Goal: Information Seeking & Learning: Understand process/instructions

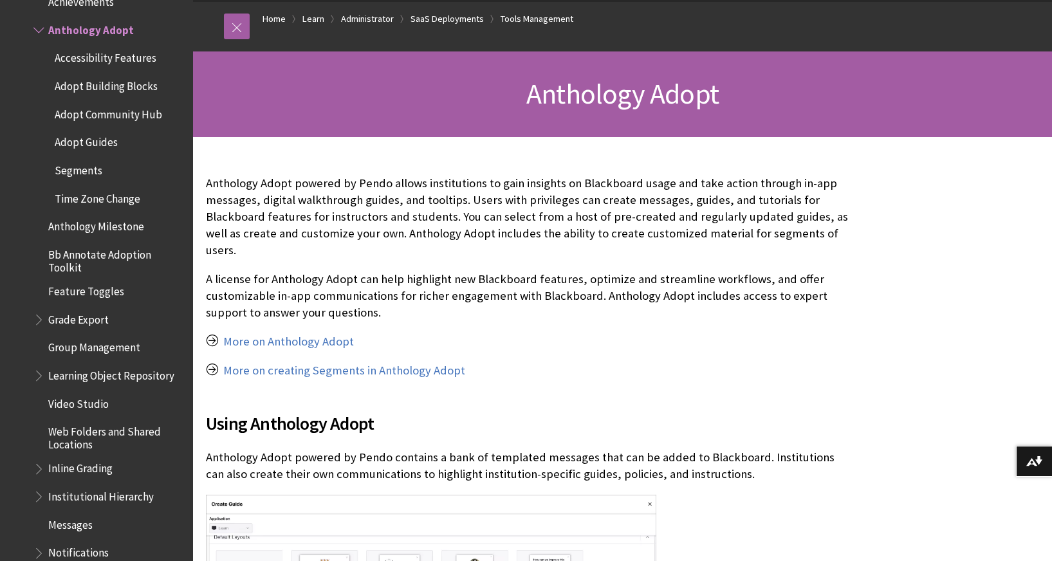
scroll to position [133, 0]
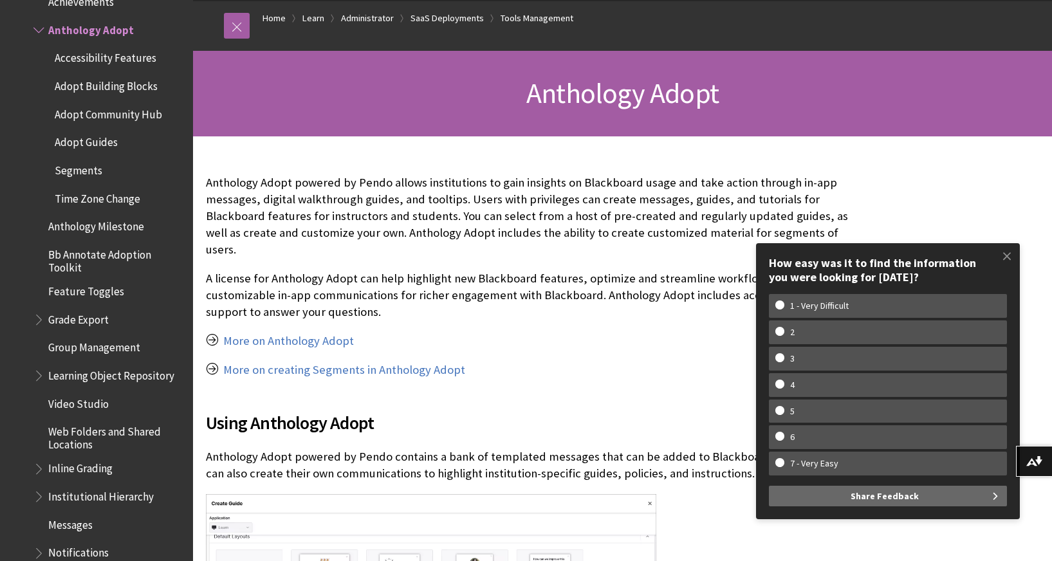
click at [517, 333] on p "More on Anthology Adopt" at bounding box center [527, 341] width 643 height 17
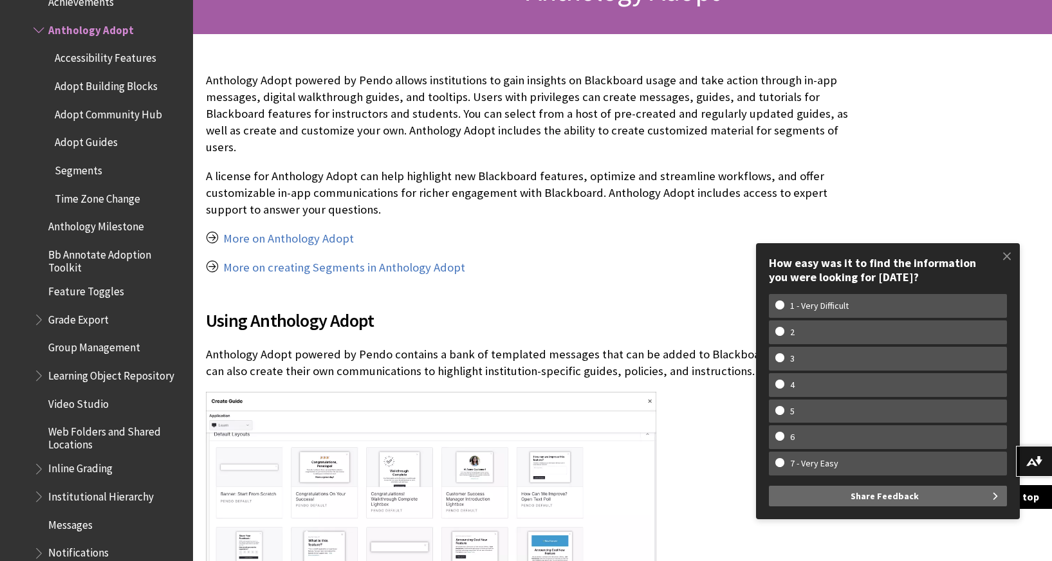
click at [519, 356] on p "Anthology Adopt powered by Pendo contains a bank of templated messages that can…" at bounding box center [527, 362] width 643 height 33
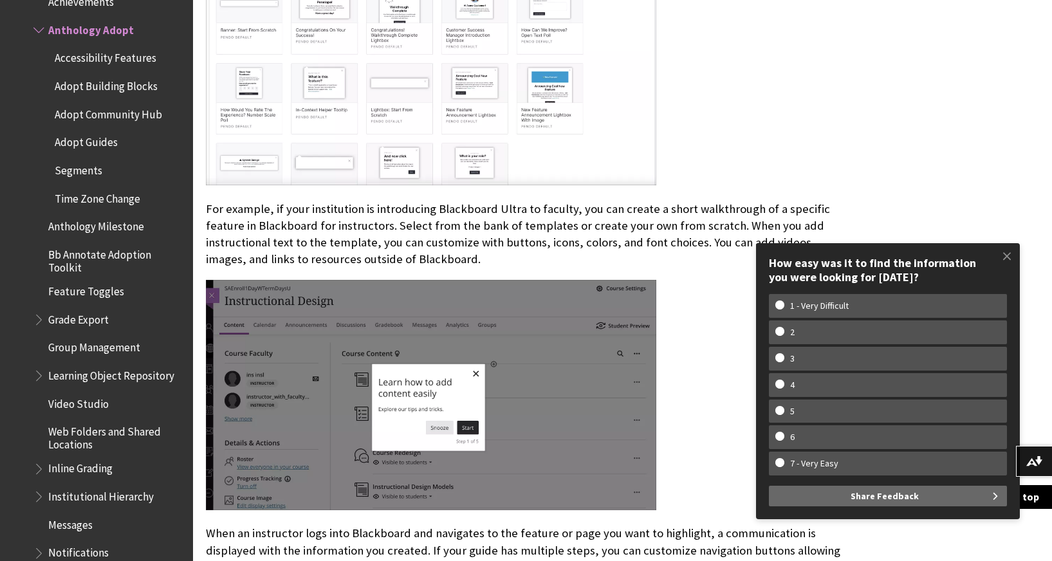
scroll to position [704, 0]
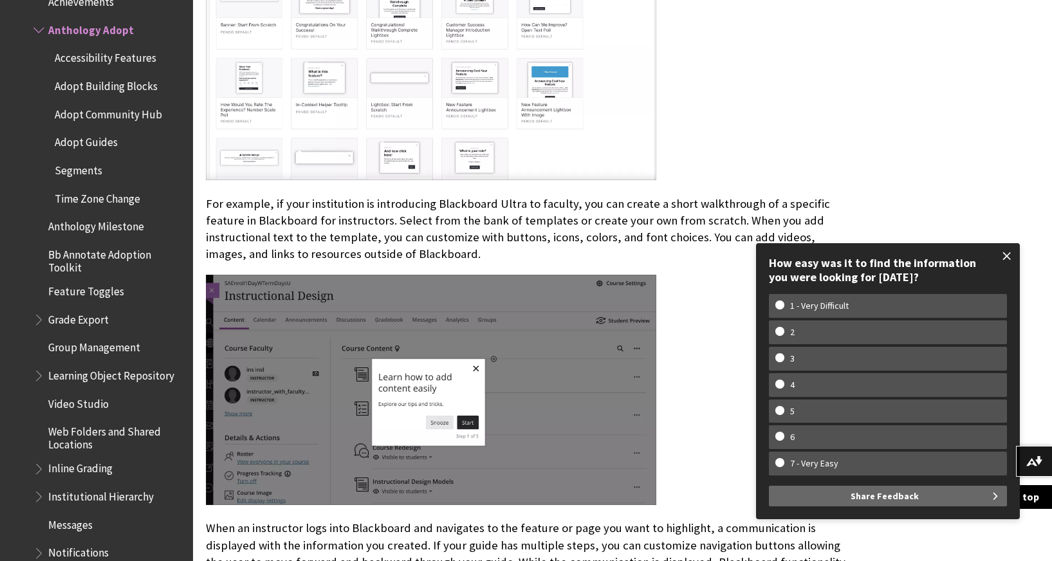
click at [1007, 250] on span at bounding box center [1006, 256] width 27 height 27
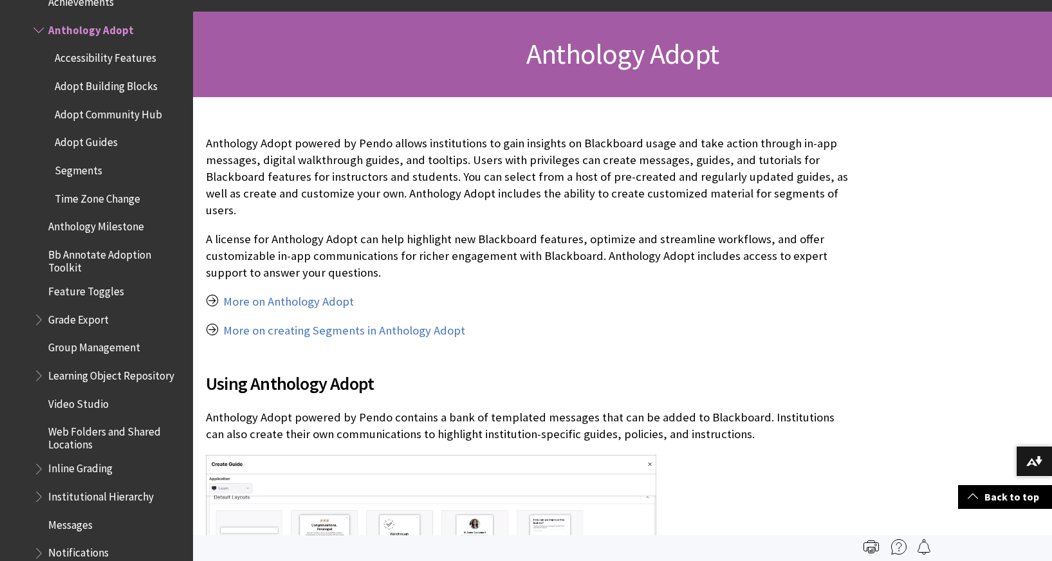
scroll to position [149, 0]
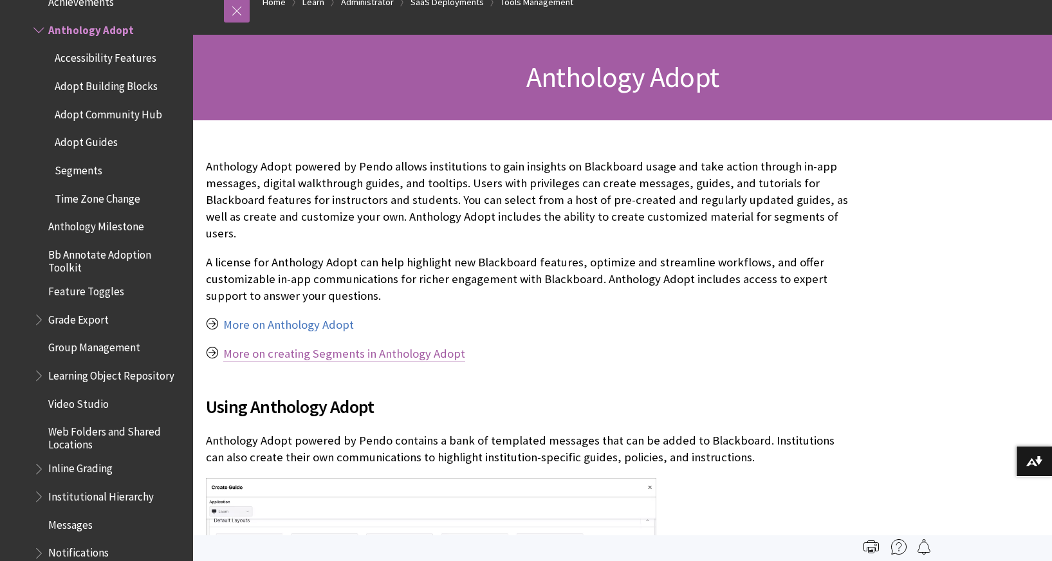
click at [413, 346] on link "More on creating Segments in Anthology Adopt" at bounding box center [344, 353] width 242 height 15
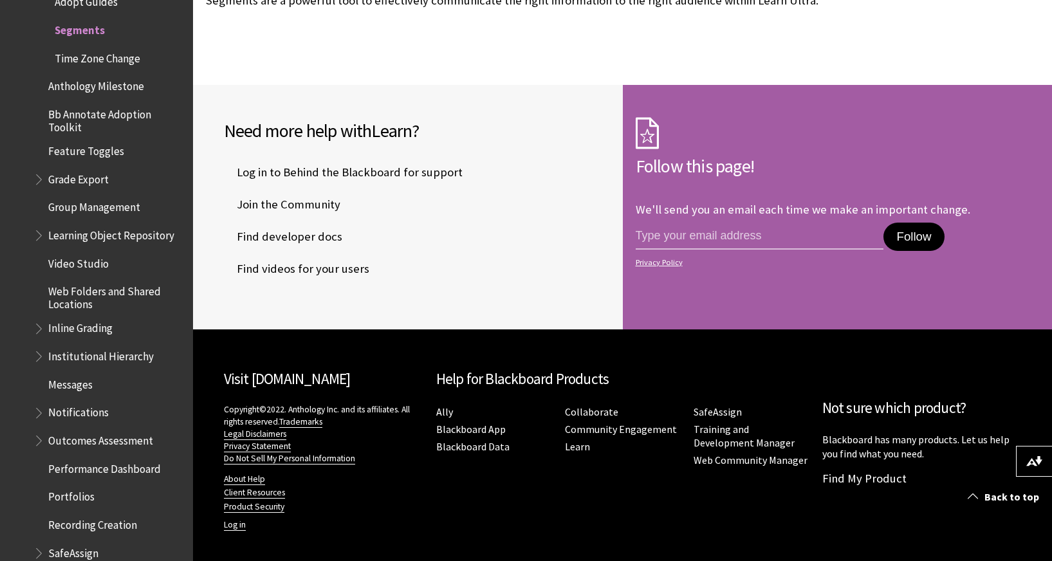
scroll to position [2939, 0]
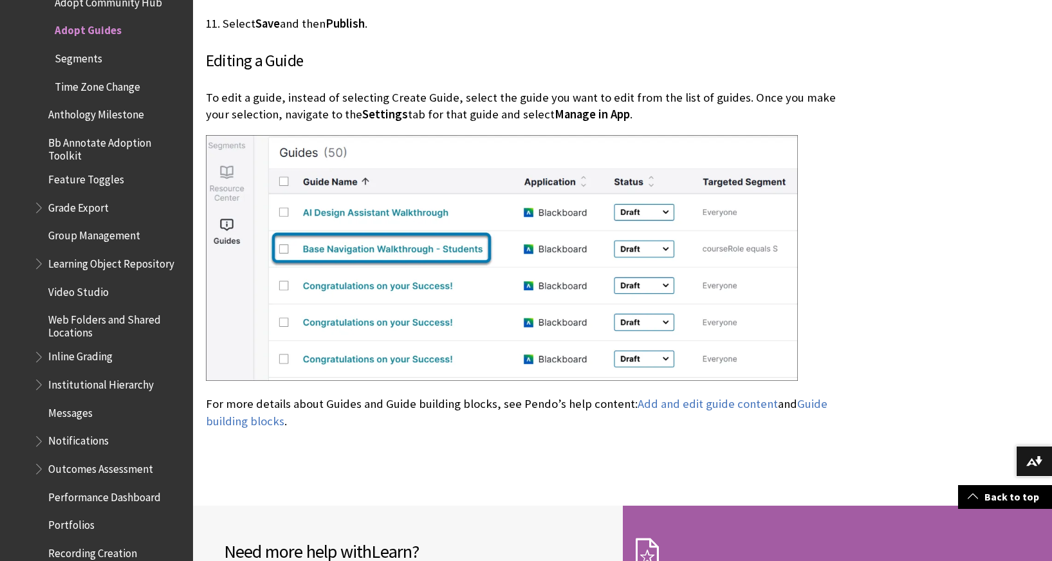
scroll to position [3577, 0]
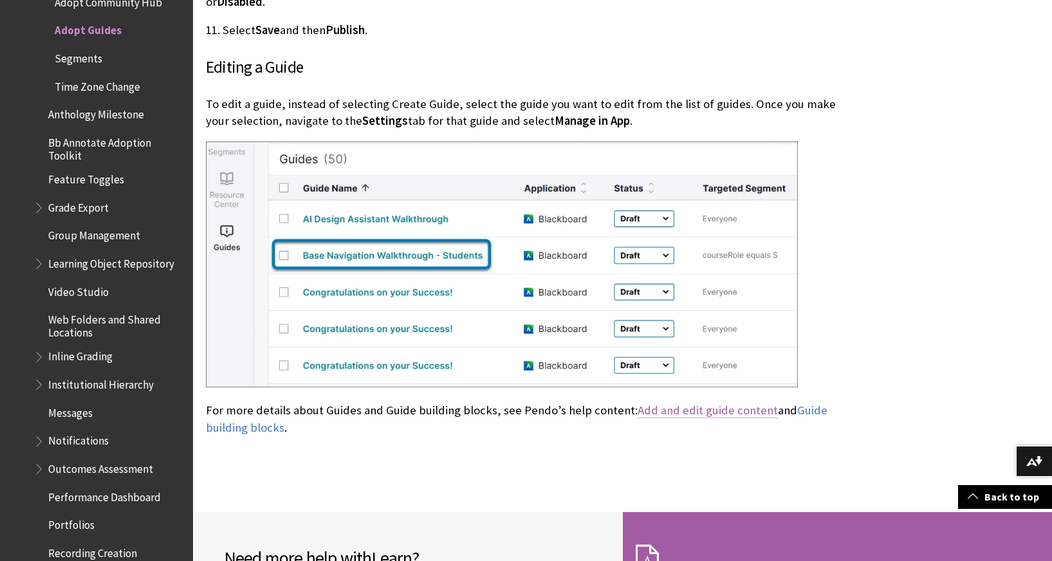
click at [682, 403] on link "Add and edit guide content" at bounding box center [708, 410] width 140 height 15
click at [804, 403] on link "Guide building blocks" at bounding box center [517, 419] width 622 height 32
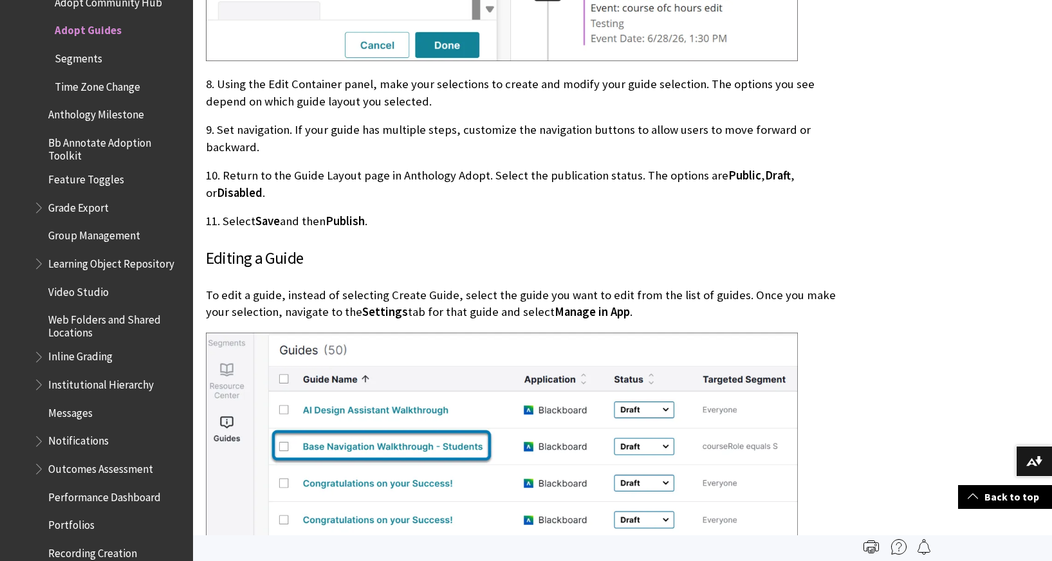
scroll to position [3183, 0]
